Goal: Navigation & Orientation: Find specific page/section

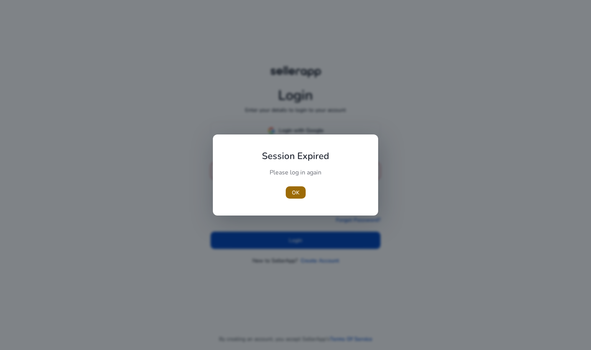
type input "**********"
click at [292, 195] on span "OK" at bounding box center [296, 192] width 8 height 8
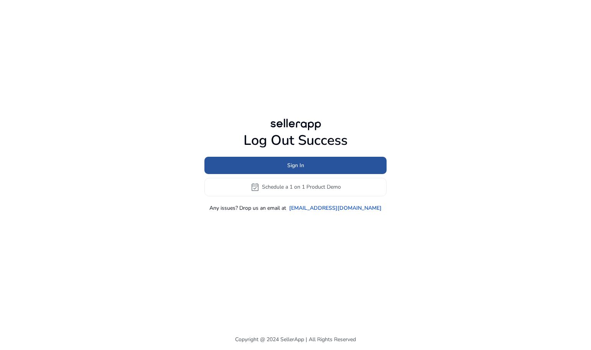
click at [300, 169] on span at bounding box center [296, 165] width 182 height 18
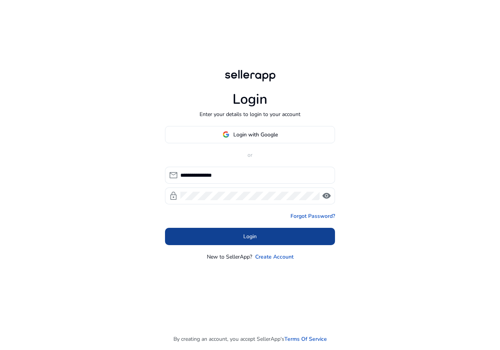
click at [249, 231] on span at bounding box center [250, 236] width 170 height 18
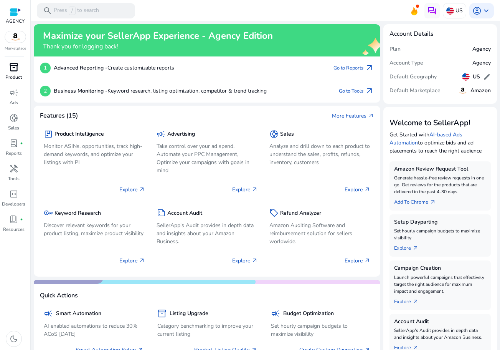
click at [12, 71] on span "inventory_2" at bounding box center [13, 67] width 9 height 9
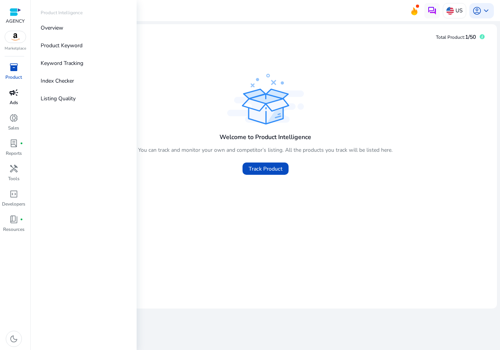
click at [12, 98] on div "campaign" at bounding box center [13, 92] width 21 height 12
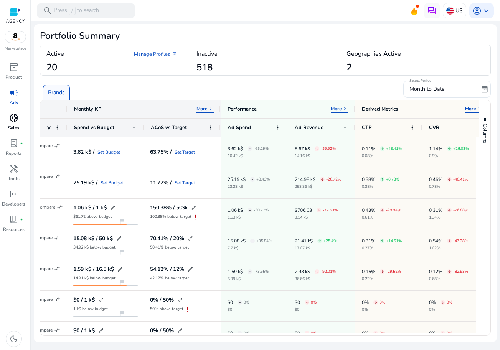
click at [14, 125] on p "Sales" at bounding box center [13, 127] width 11 height 7
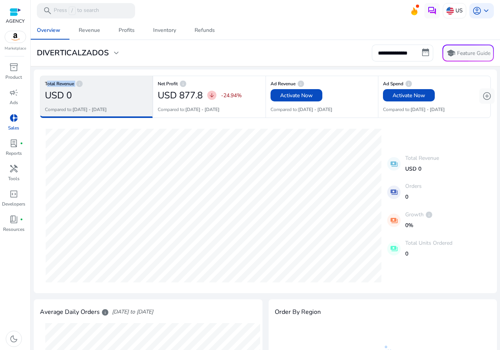
drag, startPoint x: 76, startPoint y: 83, endPoint x: 45, endPoint y: 84, distance: 30.3
click at [45, 84] on h6 "Total Revenue info" at bounding box center [96, 84] width 103 height 2
